Goal: Ask a question

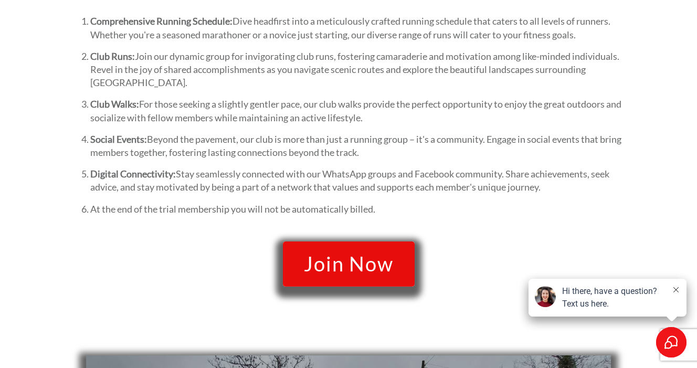
scroll to position [881, 0]
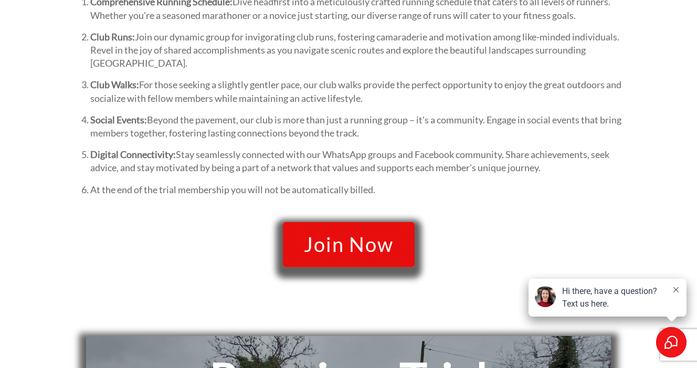
click at [351, 237] on span "Join Now" at bounding box center [349, 245] width 90 height 22
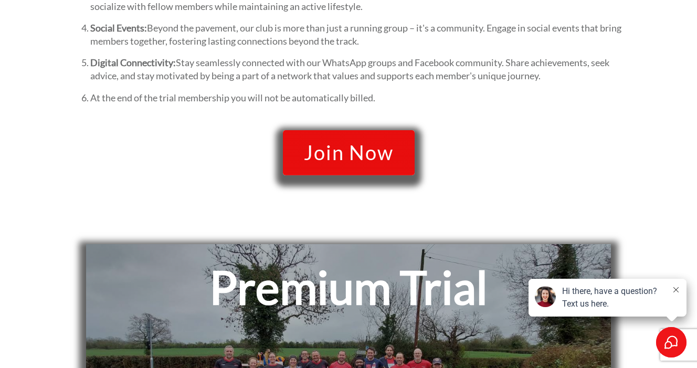
scroll to position [971, 0]
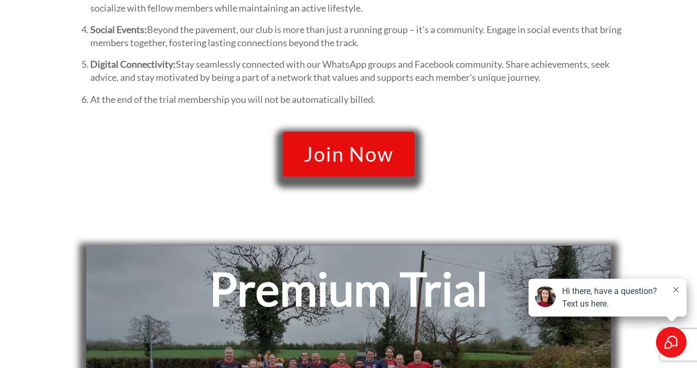
click at [630, 298] on div "Hi there, have a question? Text us here." at bounding box center [613, 297] width 103 height 25
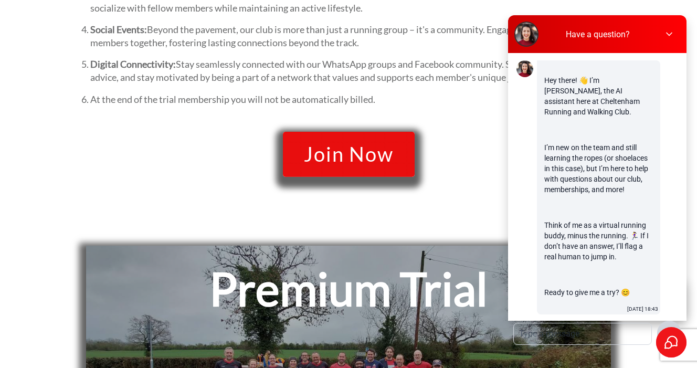
click at [596, 323] on textarea at bounding box center [583, 333] width 138 height 21
type textarea "can i put a start date for my trial membership"
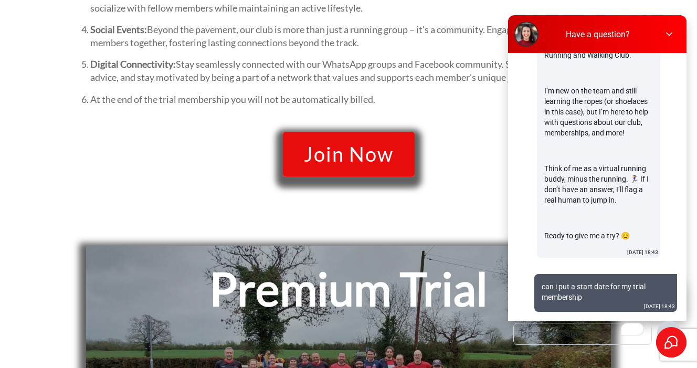
click at [564, 323] on textarea "To enrich screen reader interactions, please activate Accessibility in Grammarl…" at bounding box center [583, 333] width 138 height 21
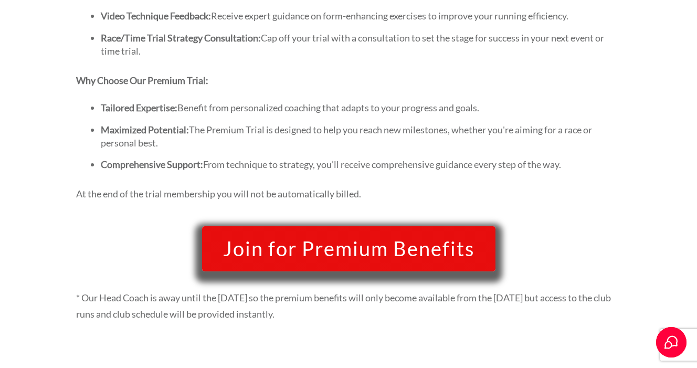
scroll to position [1723, 0]
